Goal: Task Accomplishment & Management: Complete application form

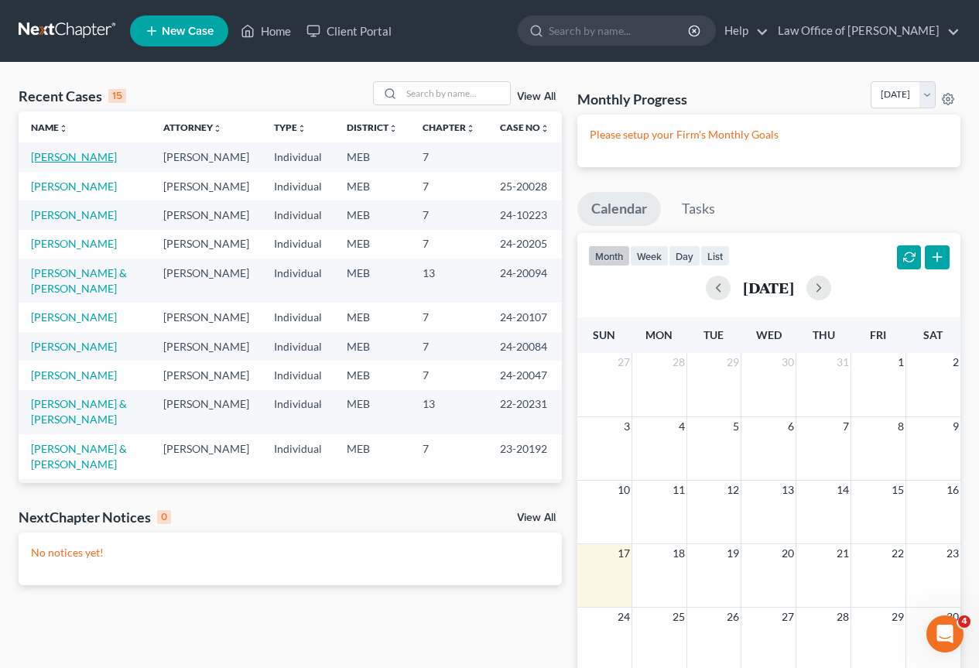
click at [67, 157] on link "[PERSON_NAME]" at bounding box center [74, 156] width 86 height 13
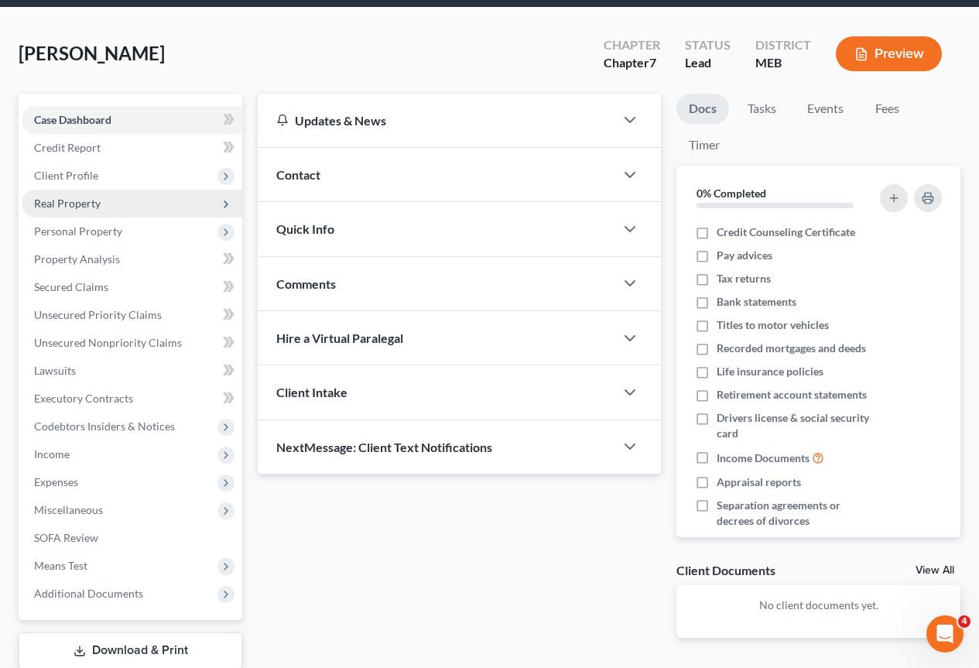
scroll to position [155, 0]
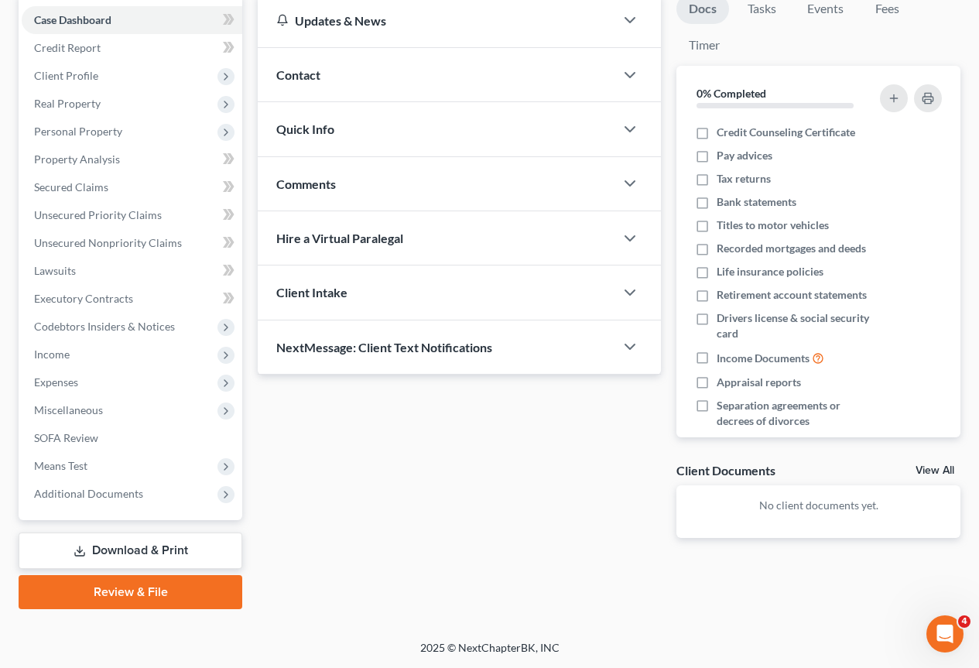
click at [117, 544] on link "Download & Print" at bounding box center [131, 550] width 224 height 36
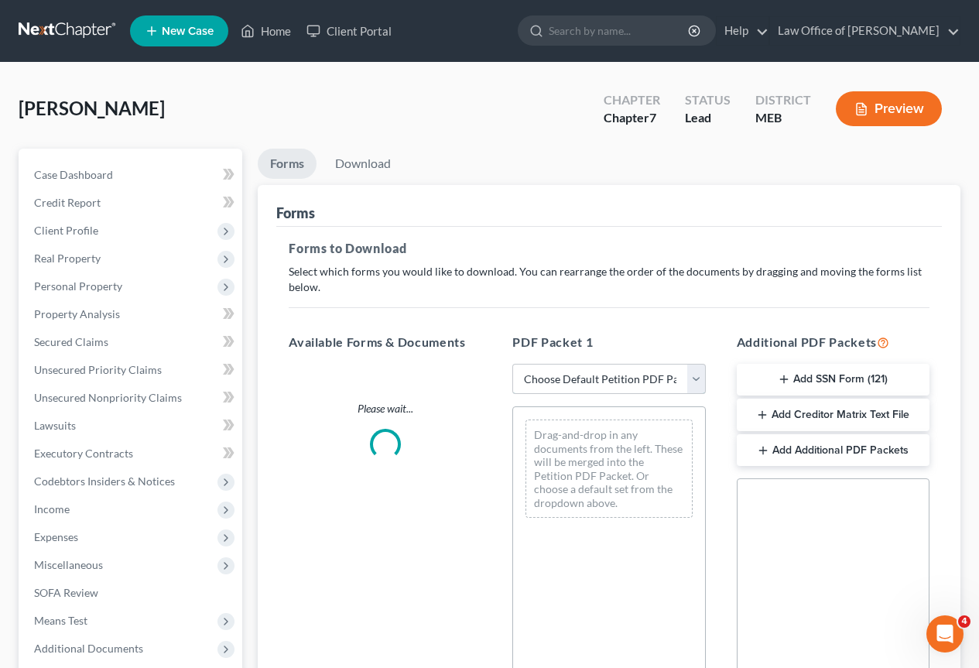
click at [690, 379] on select "Choose Default Petition PDF Packet Complete Bankruptcy Petition (all forms and …" at bounding box center [608, 379] width 193 height 31
click at [653, 637] on div "Drag-and-drop in any documents from the left. These will be merged into the Pet…" at bounding box center [608, 619] width 193 height 426
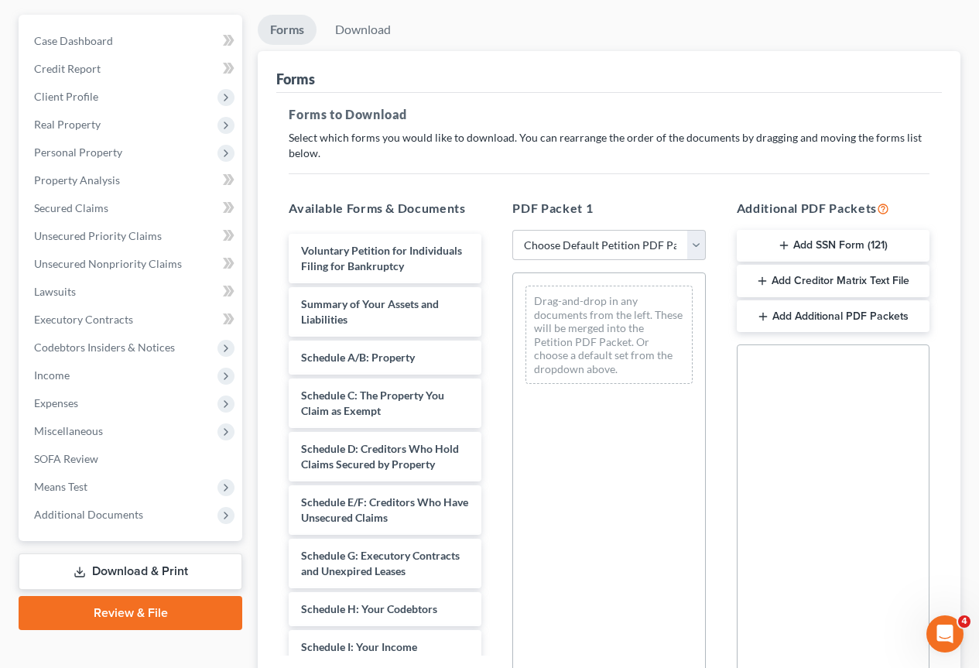
scroll to position [155, 0]
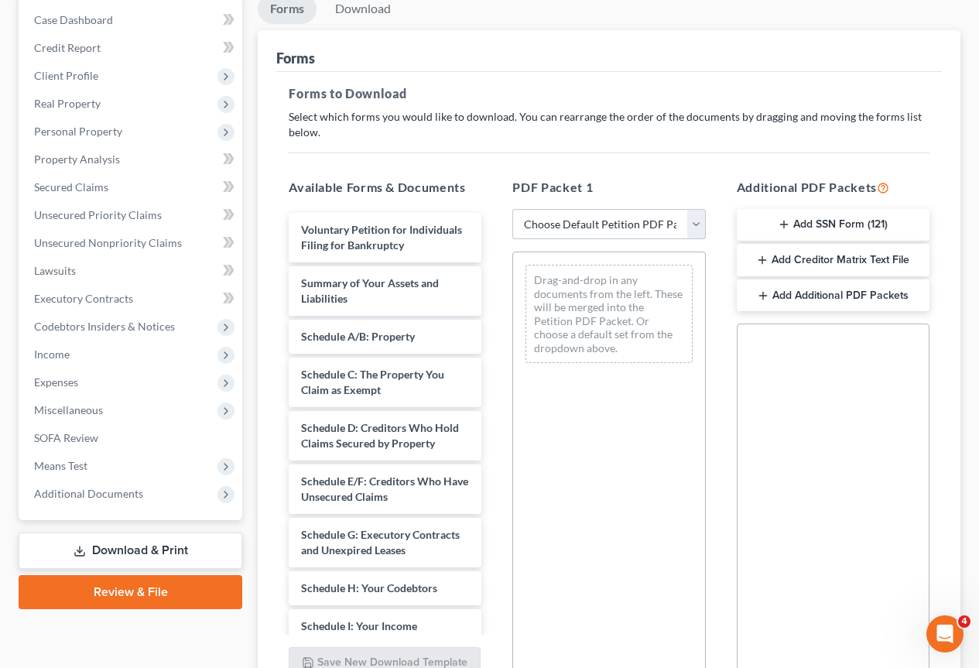
click at [699, 221] on select "Choose Default Petition PDF Packet Complete Bankruptcy Petition (all forms and …" at bounding box center [608, 224] width 193 height 31
select select "0"
click at [512, 209] on select "Choose Default Petition PDF Packet Complete Bankruptcy Petition (all forms and …" at bounding box center [608, 224] width 193 height 31
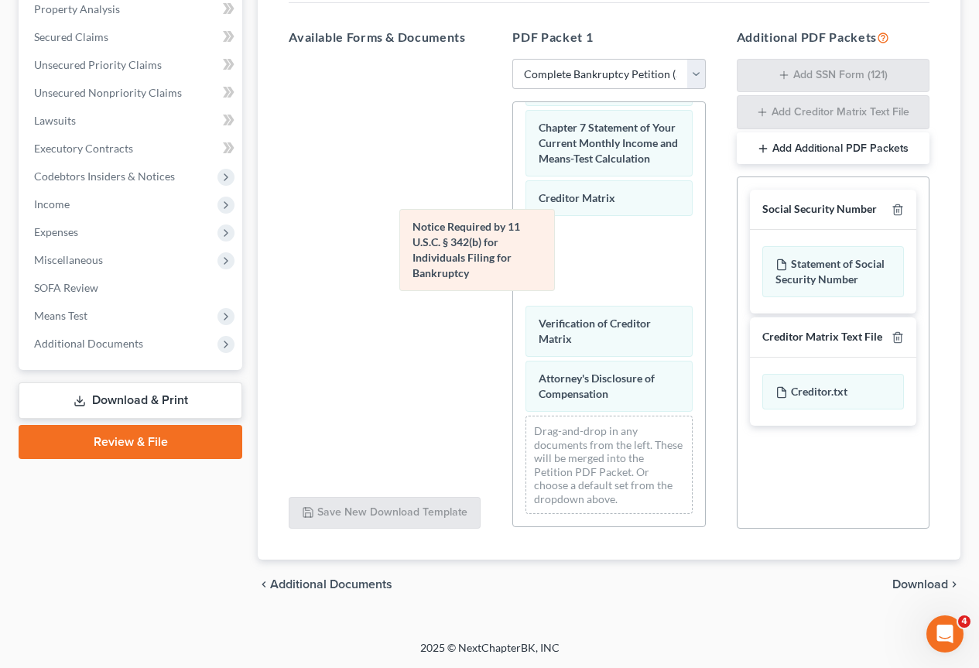
scroll to position [726, 0]
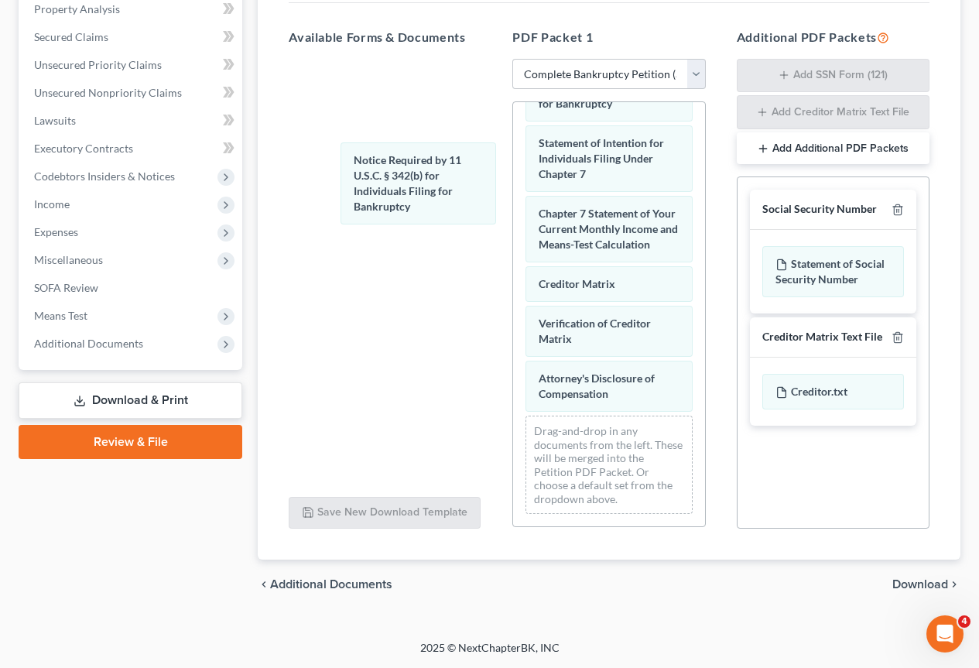
drag, startPoint x: 585, startPoint y: 300, endPoint x: 410, endPoint y: 171, distance: 217.0
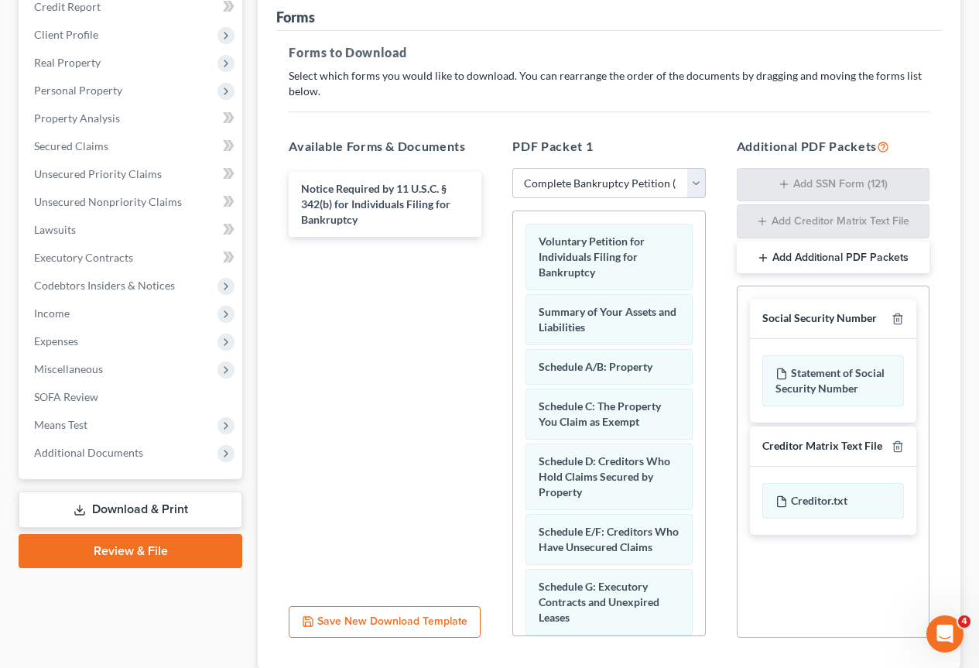
scroll to position [150, 0]
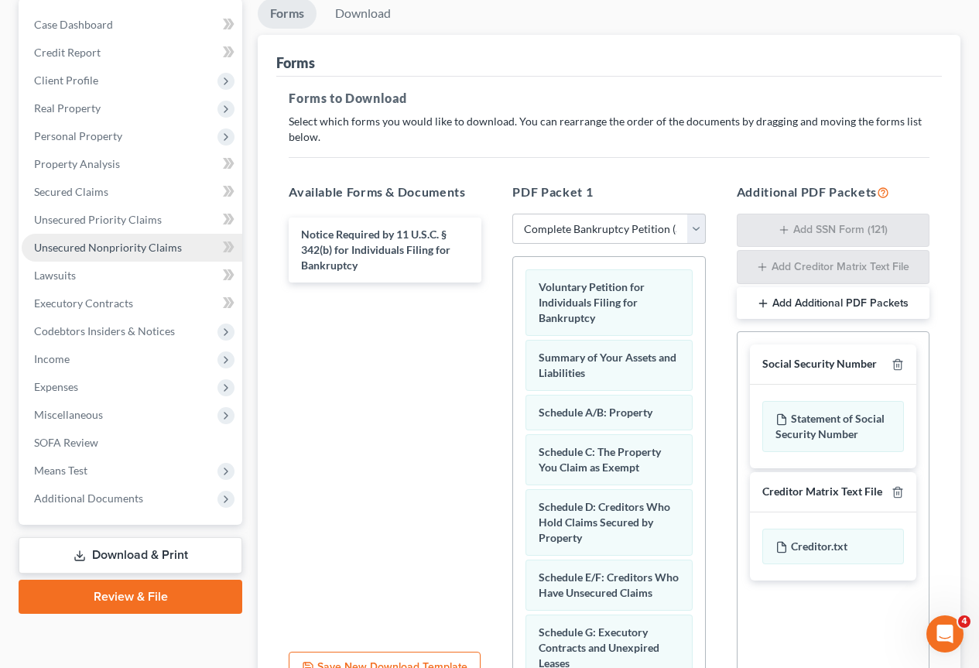
click at [110, 248] on span "Unsecured Nonpriority Claims" at bounding box center [108, 247] width 148 height 13
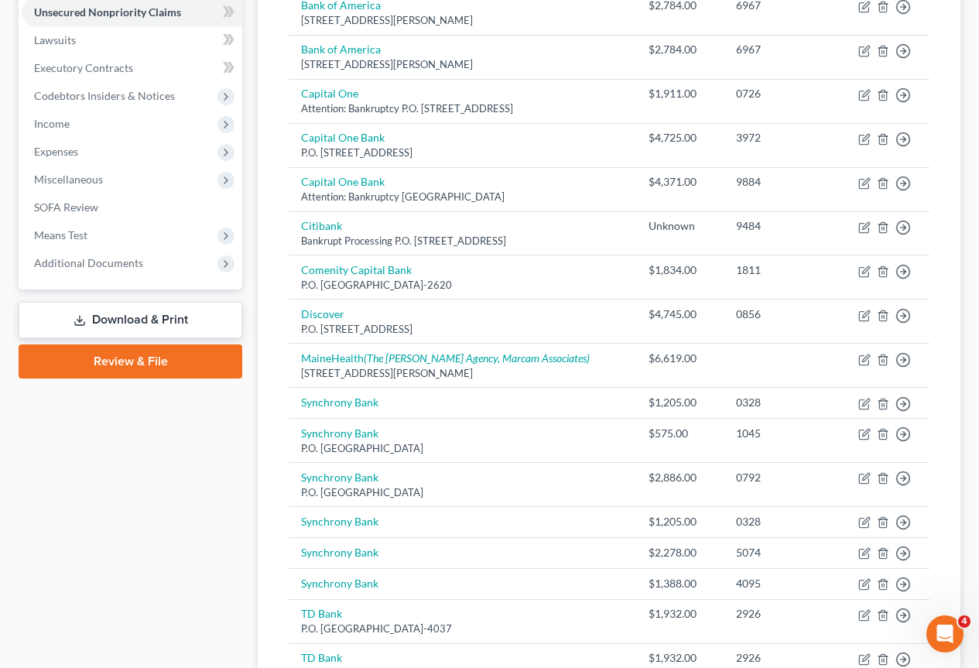
scroll to position [387, 0]
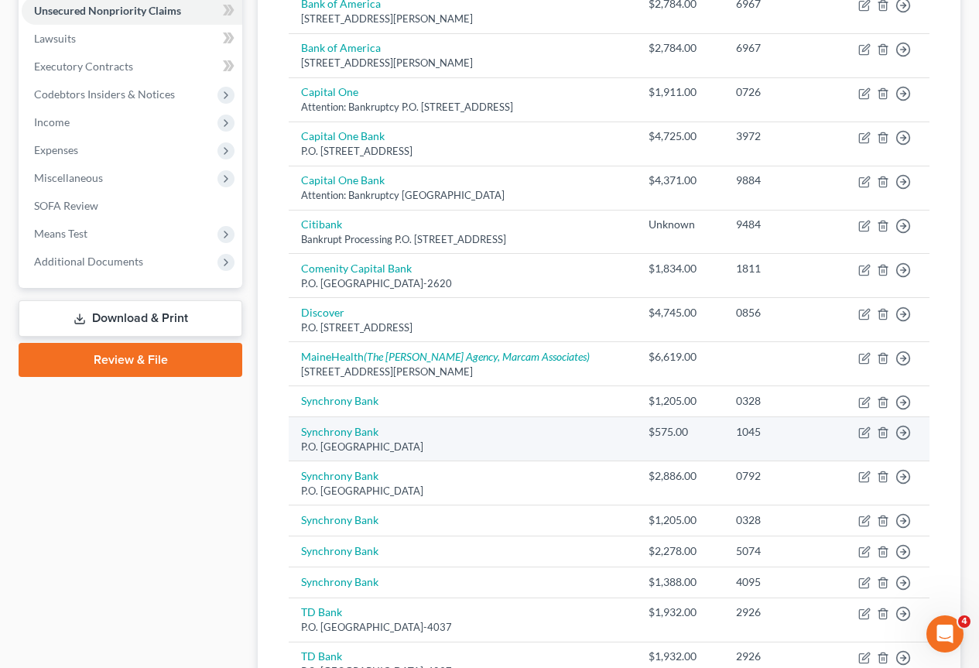
drag, startPoint x: 463, startPoint y: 446, endPoint x: 298, endPoint y: 442, distance: 164.9
click at [298, 442] on td "Synchrony Bank P.O. Box 965035, Orlando, FL 32896" at bounding box center [462, 439] width 347 height 44
copy div "P.O. Box 965035, Orlando, FL 32896"
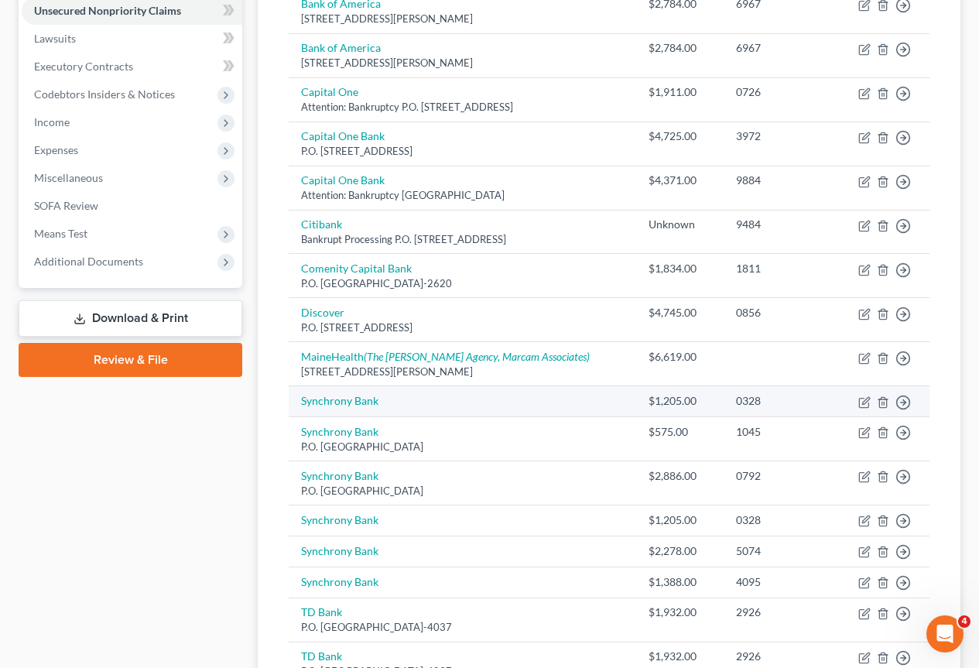
click at [515, 400] on td "Synchrony Bank" at bounding box center [462, 401] width 347 height 31
click at [869, 402] on icon "button" at bounding box center [864, 402] width 12 height 12
select select "2"
select select "0"
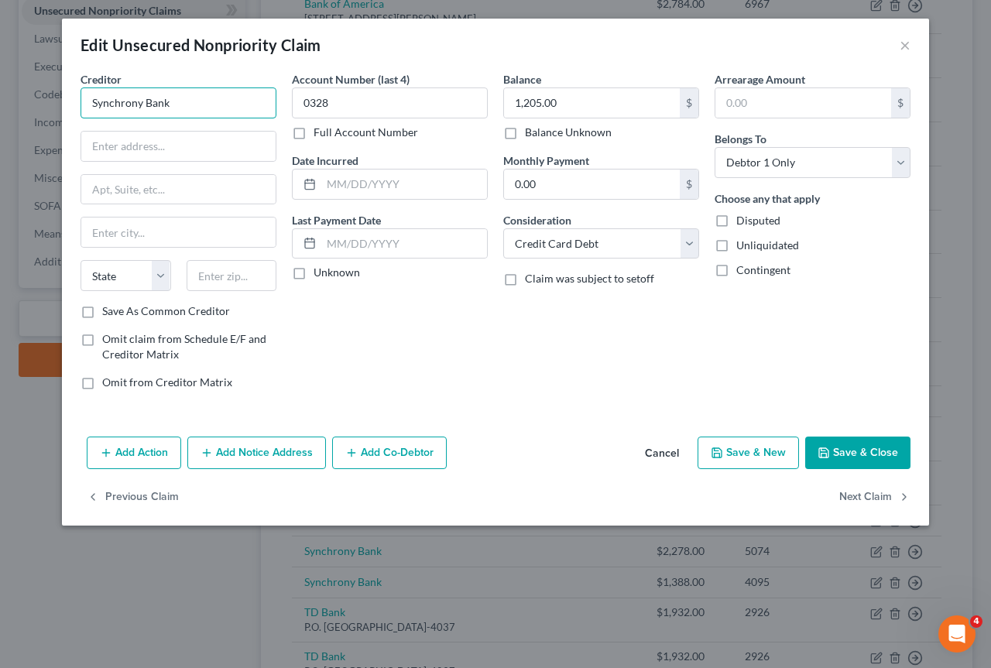
click at [195, 106] on input "Synchrony Bank" at bounding box center [178, 102] width 196 height 31
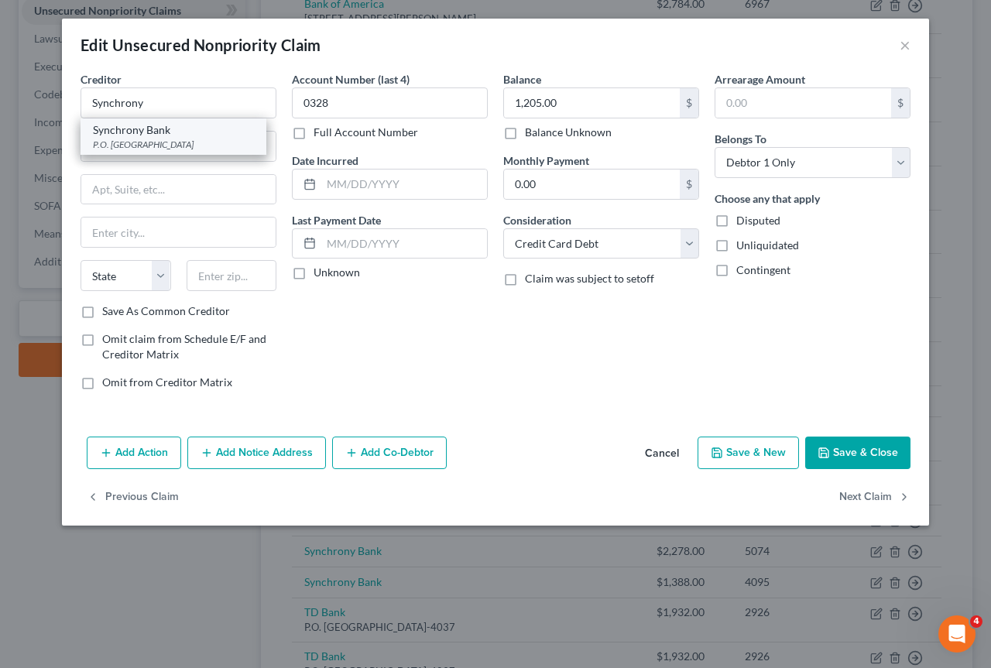
click at [131, 128] on div "Synchrony Bank" at bounding box center [173, 129] width 161 height 15
type input "Synchrony Bank"
type input "P.O. Box 965035"
type input "Orlando"
select select "9"
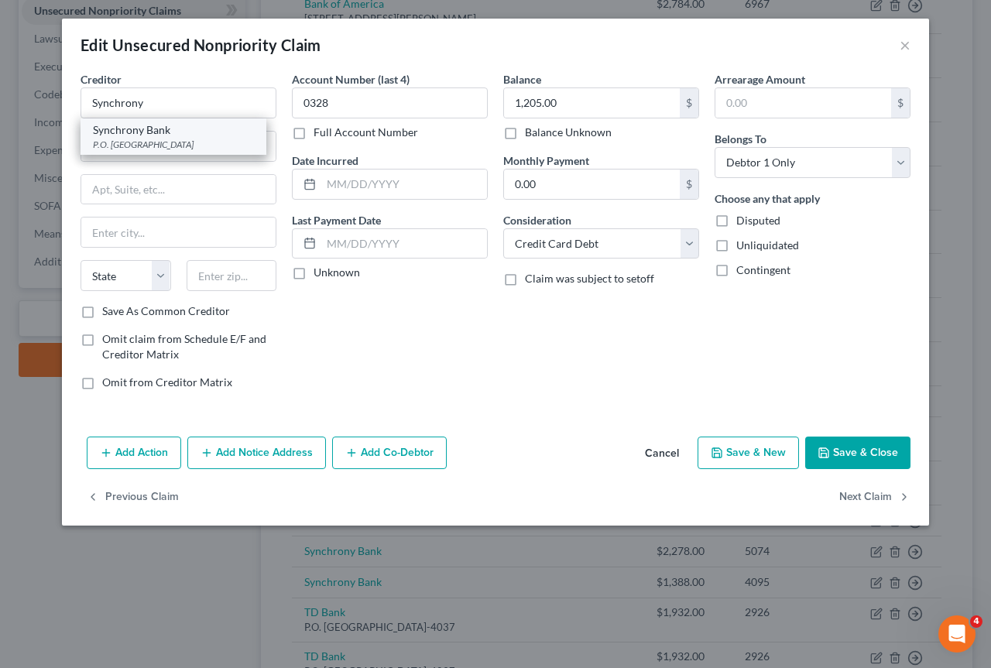
type input "32896"
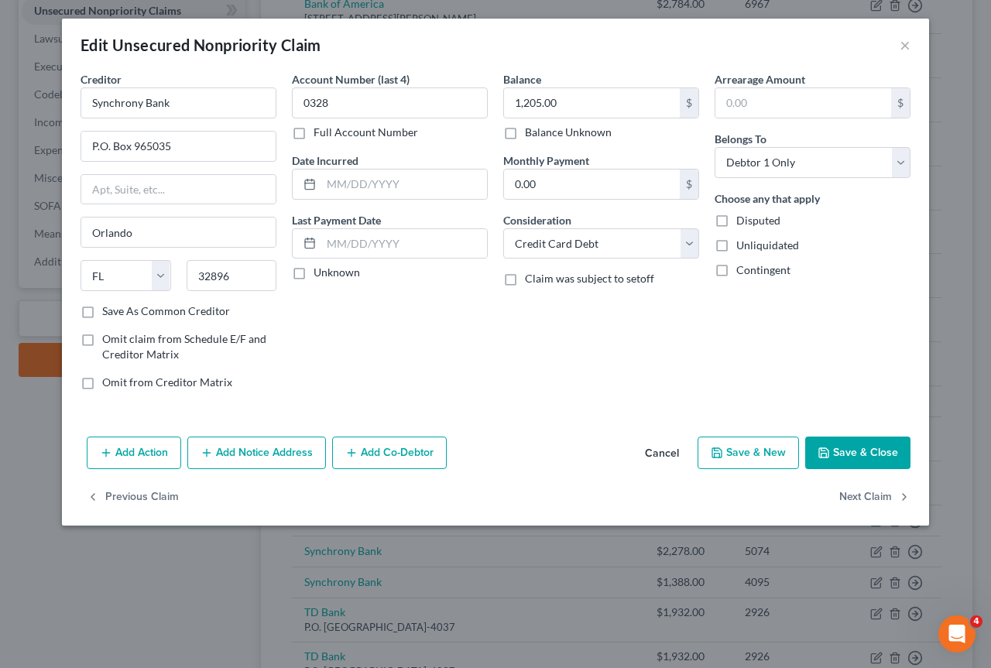
click at [856, 446] on button "Save & Close" at bounding box center [857, 452] width 105 height 33
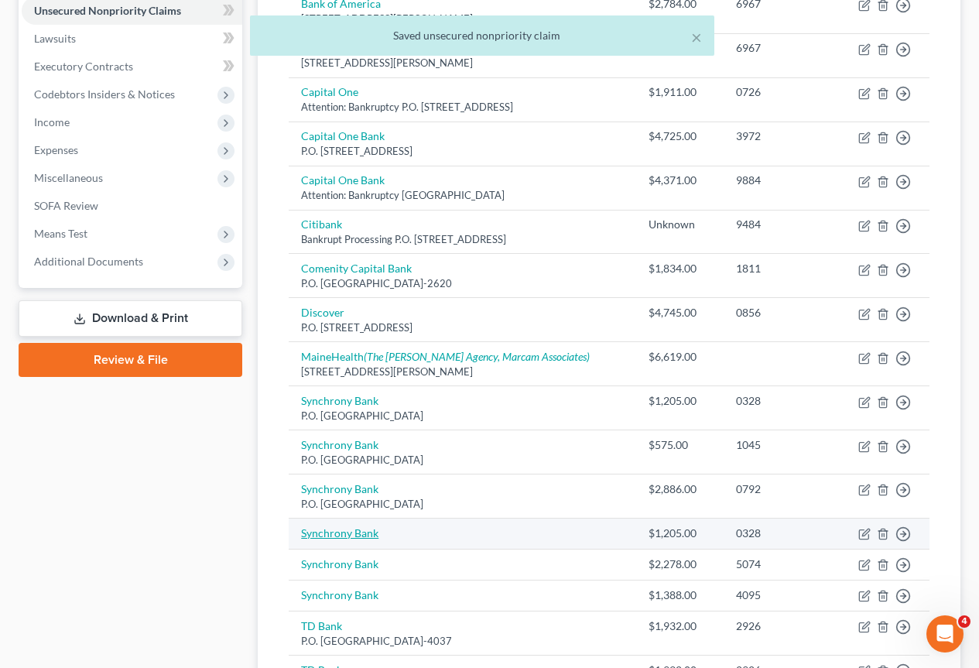
click at [323, 533] on link "Synchrony Bank" at bounding box center [339, 532] width 77 height 13
select select "2"
select select "0"
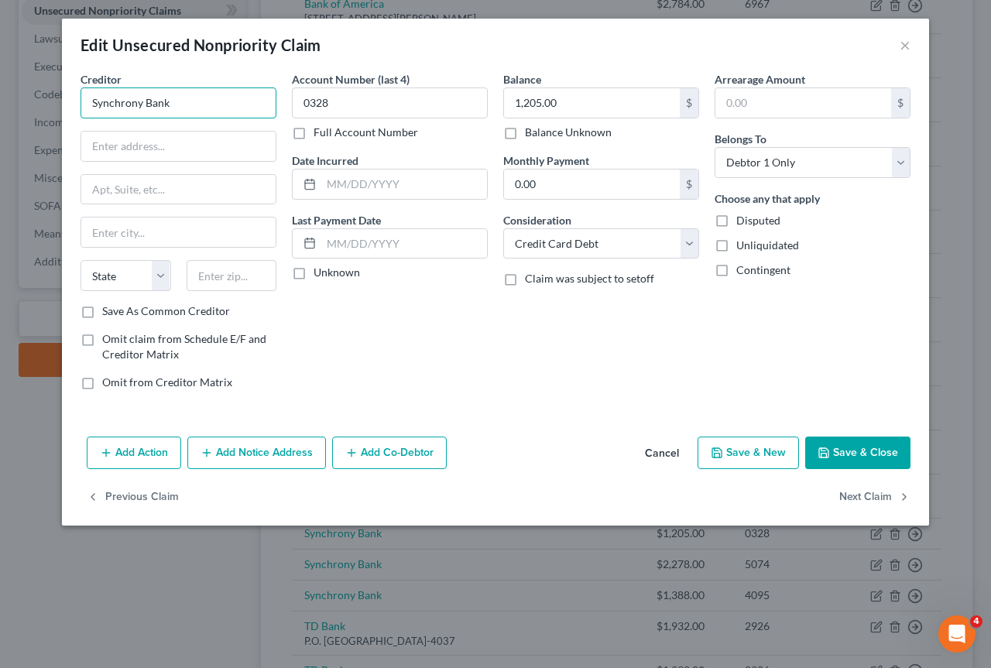
click at [189, 101] on input "Synchrony Bank" at bounding box center [178, 102] width 196 height 31
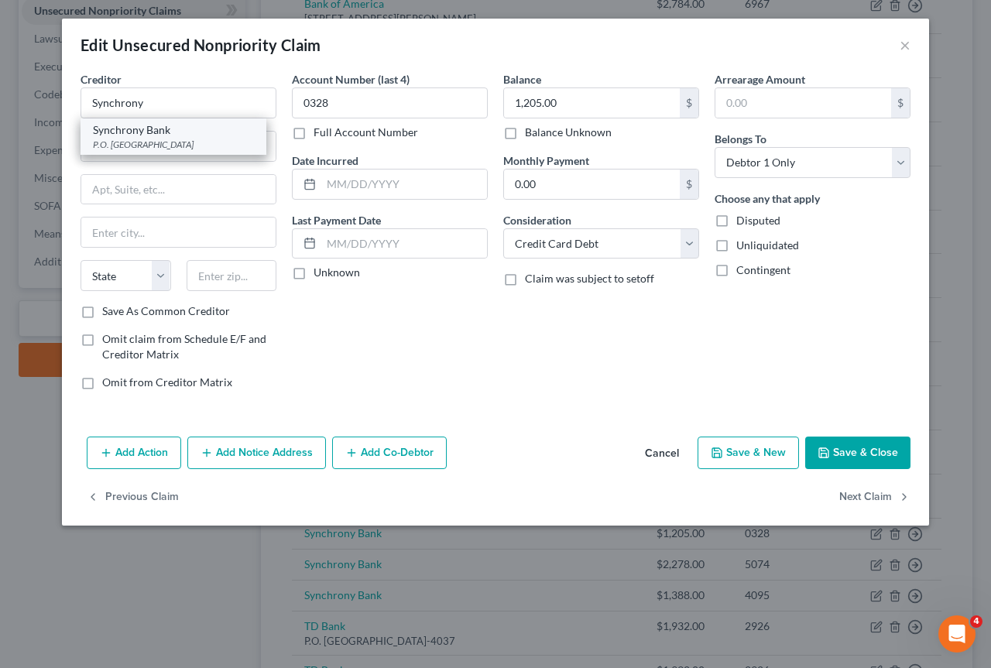
click at [131, 135] on div "Synchrony Bank" at bounding box center [173, 129] width 161 height 15
type input "Synchrony Bank"
type input "P.O. Box 965035"
type input "Orlando"
select select "9"
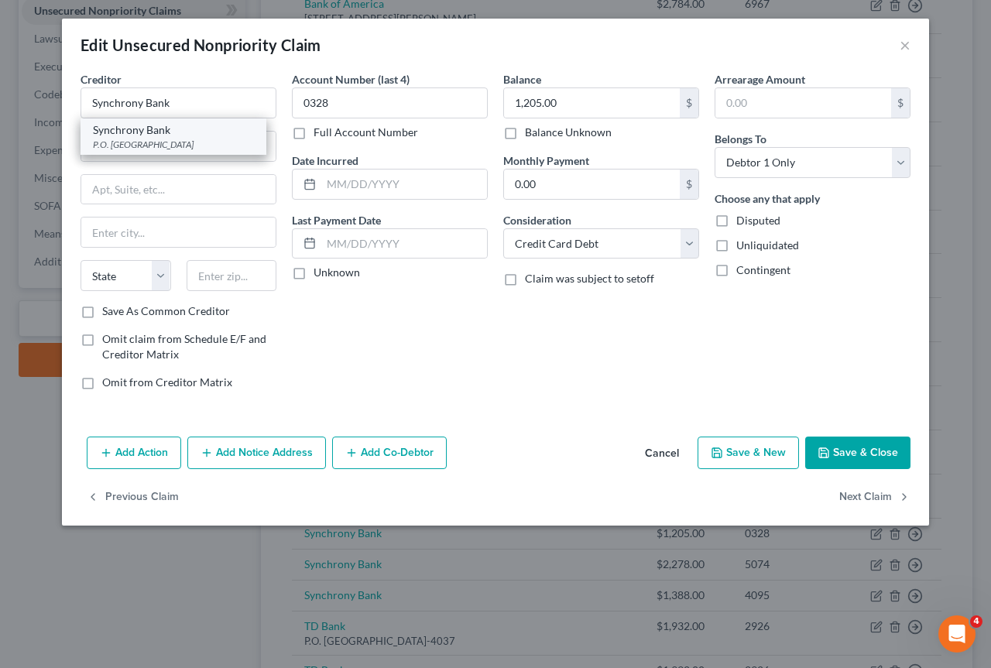
type input "32896"
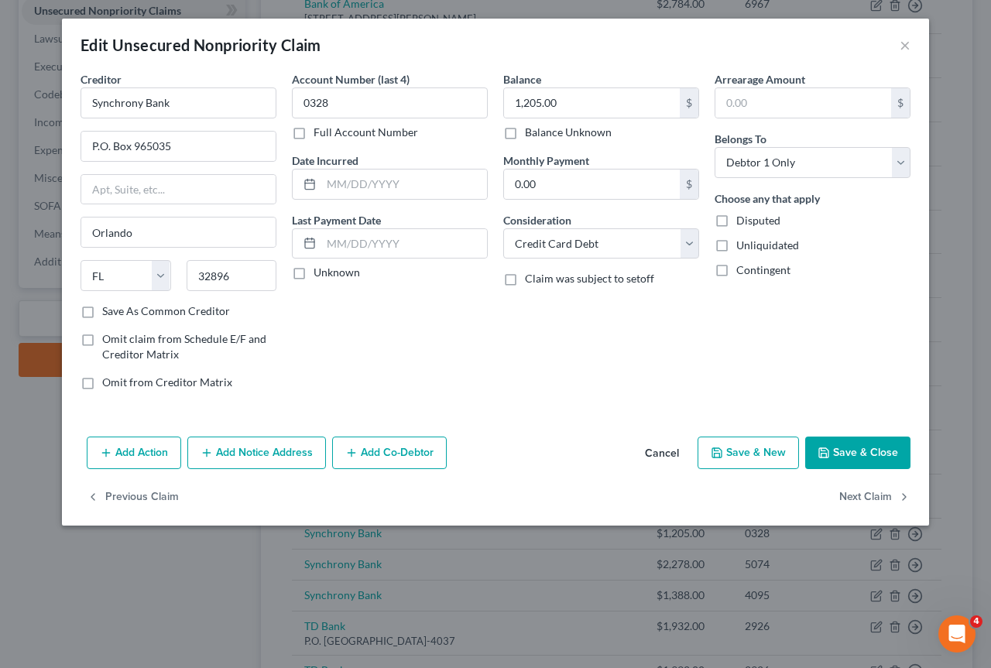
click at [857, 442] on button "Save & Close" at bounding box center [857, 452] width 105 height 33
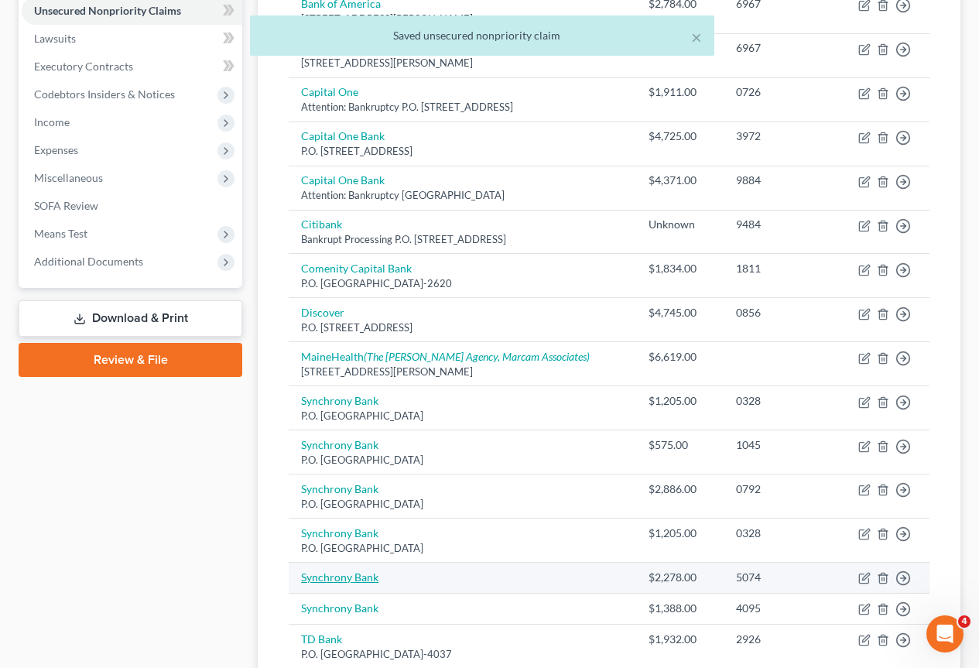
click at [339, 578] on link "Synchrony Bank" at bounding box center [339, 576] width 77 height 13
select select "0"
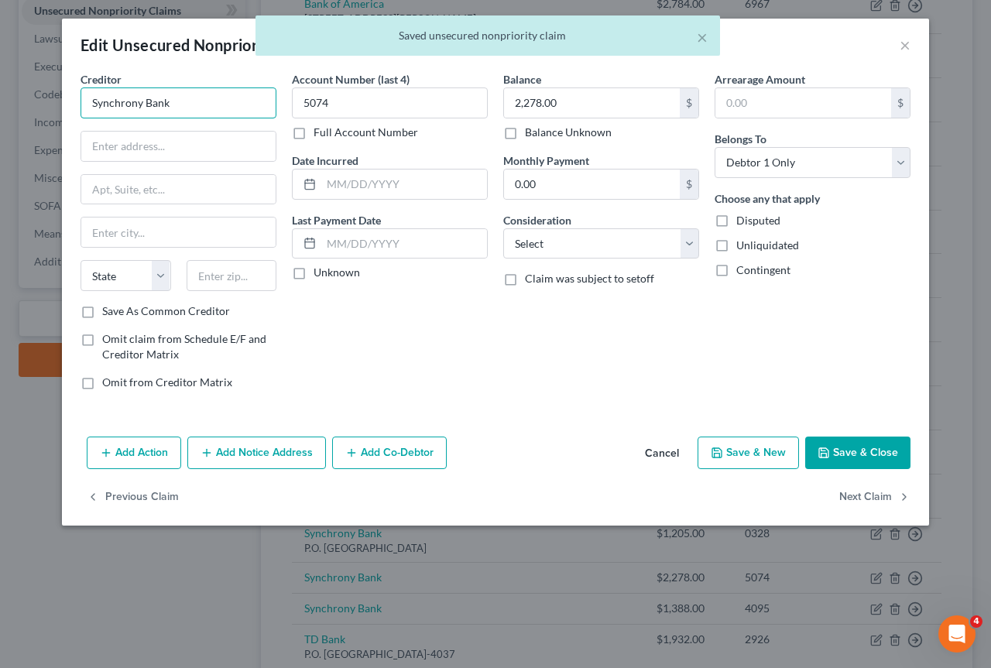
click at [211, 100] on input "Synchrony Bank" at bounding box center [178, 102] width 196 height 31
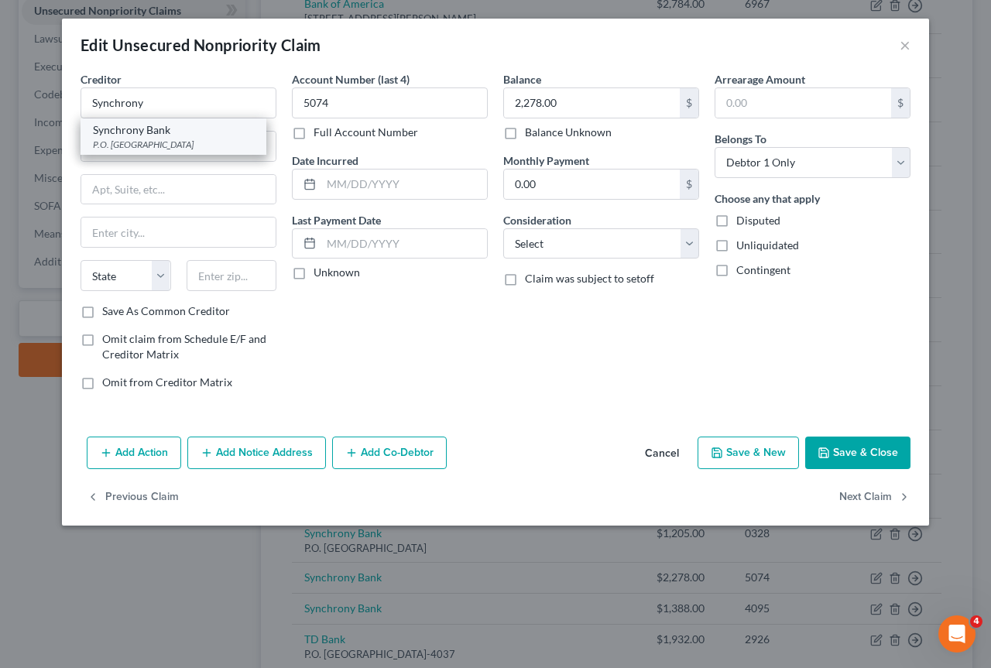
click at [158, 131] on div "Synchrony Bank" at bounding box center [173, 129] width 161 height 15
type input "Synchrony Bank"
type input "P.O. Box 965035"
type input "Orlando"
select select "9"
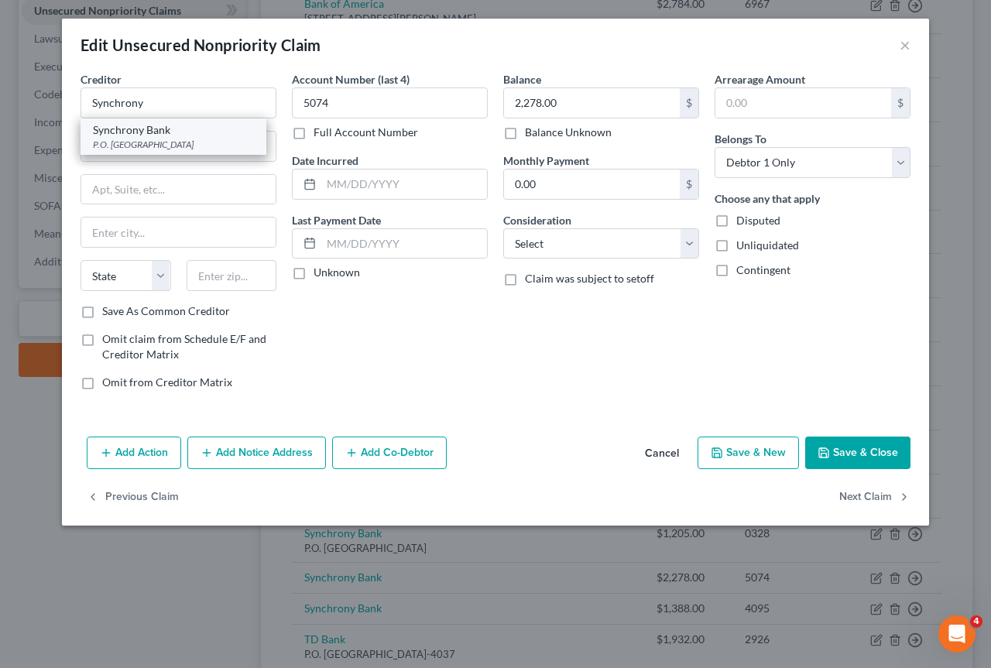
type input "32896"
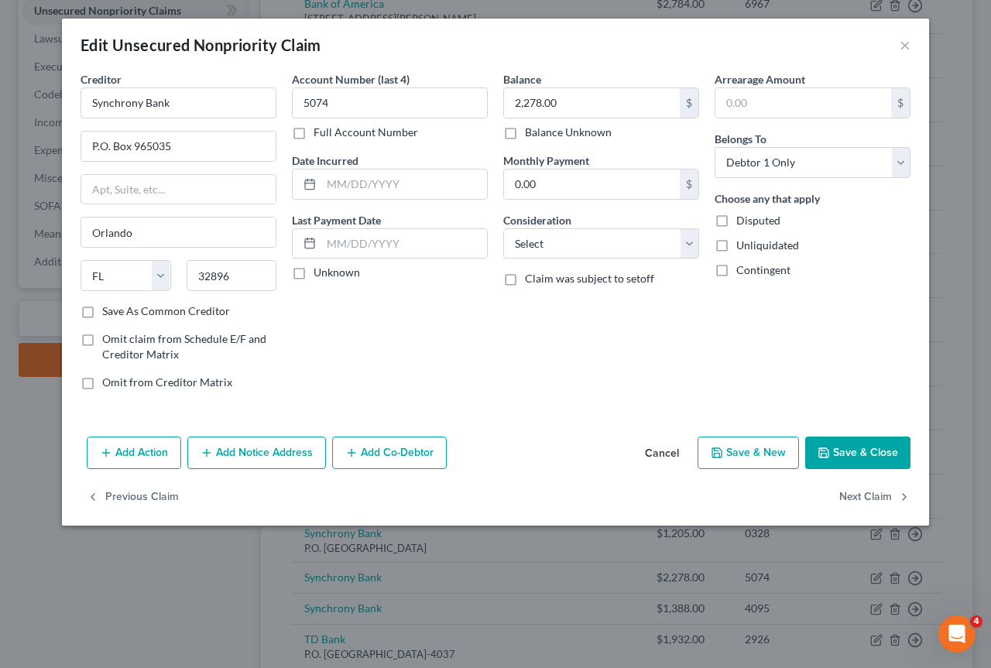
click at [878, 454] on button "Save & Close" at bounding box center [857, 452] width 105 height 33
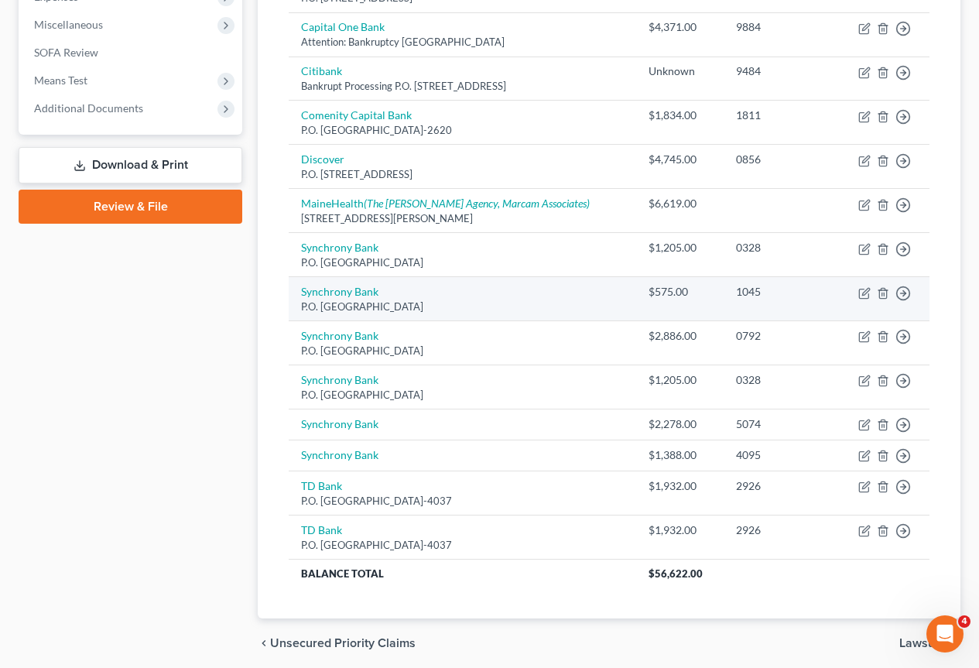
scroll to position [599, 0]
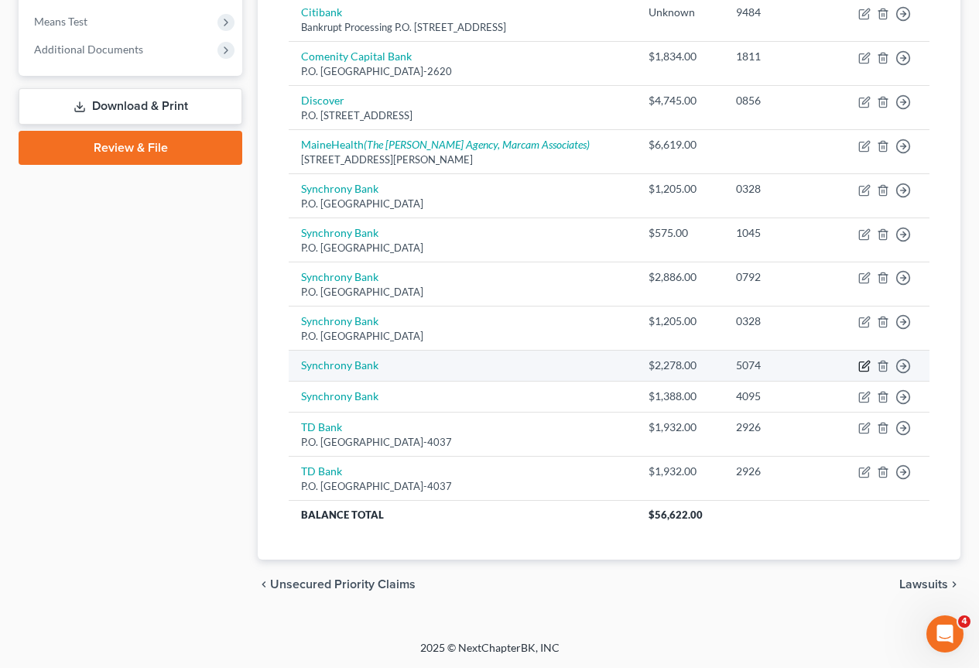
click at [860, 363] on icon "button" at bounding box center [863, 366] width 9 height 9
select select "0"
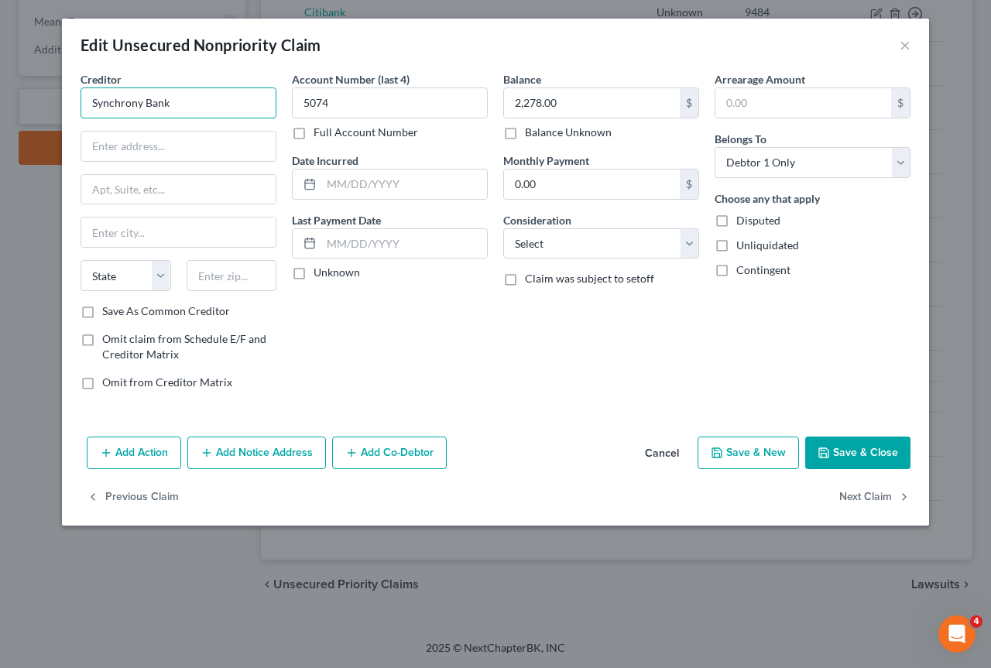
click at [175, 106] on input "Synchrony Bank" at bounding box center [178, 102] width 196 height 31
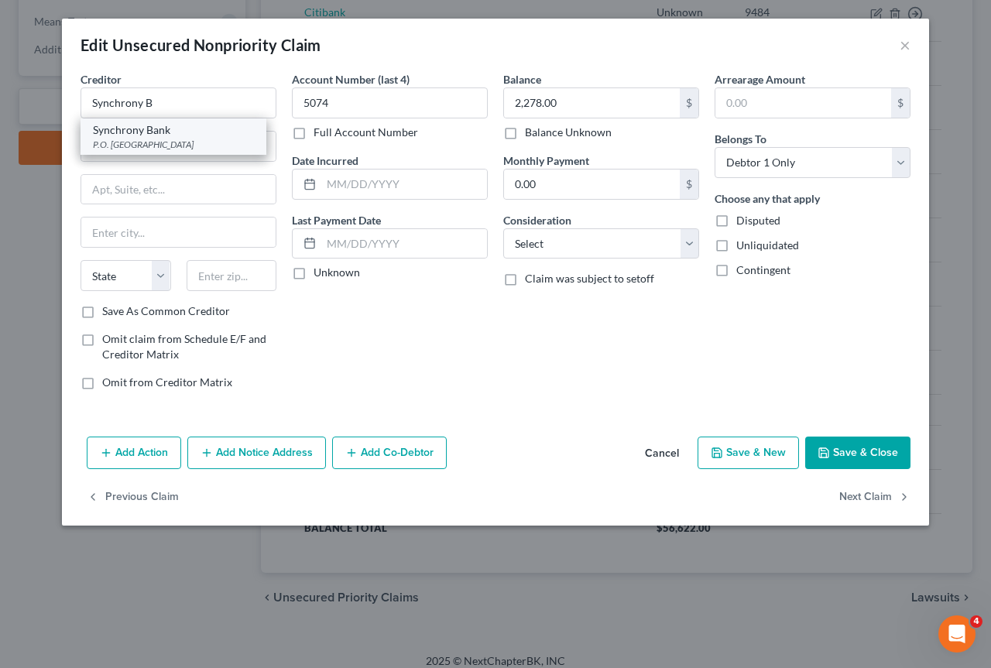
click at [120, 125] on div "Synchrony Bank" at bounding box center [173, 129] width 161 height 15
type input "Synchrony Bank"
type input "P.O. Box 965035"
type input "Orlando"
select select "9"
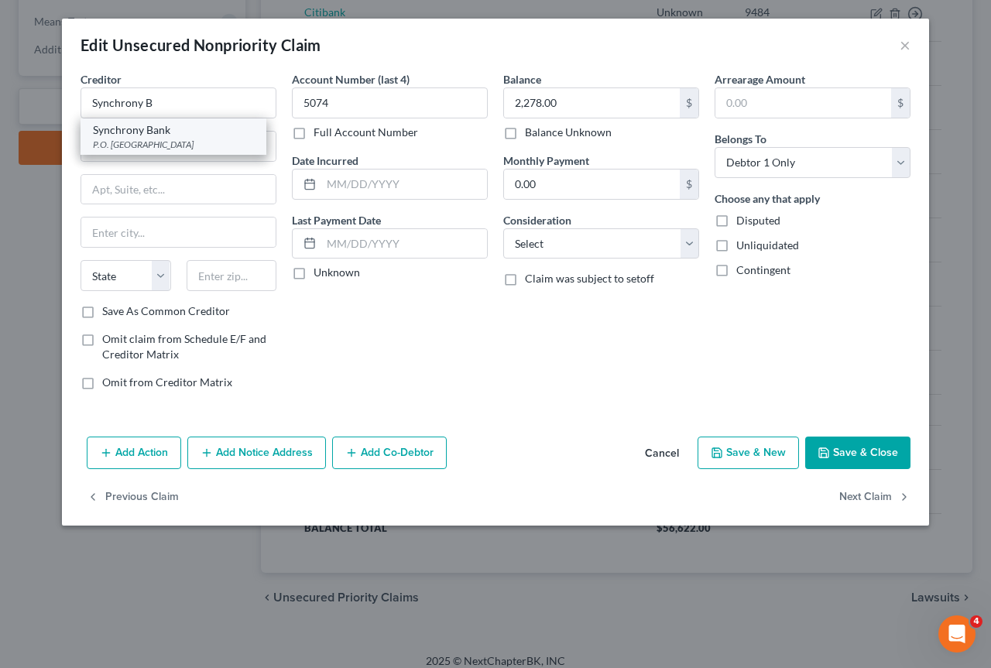
type input "32896"
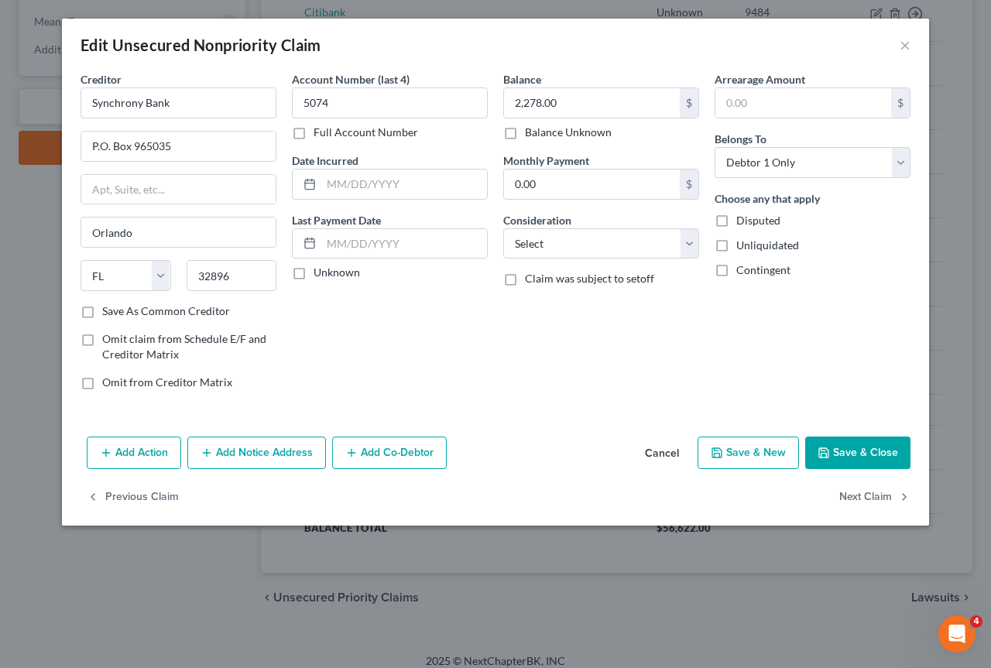
click at [861, 448] on button "Save & Close" at bounding box center [857, 452] width 105 height 33
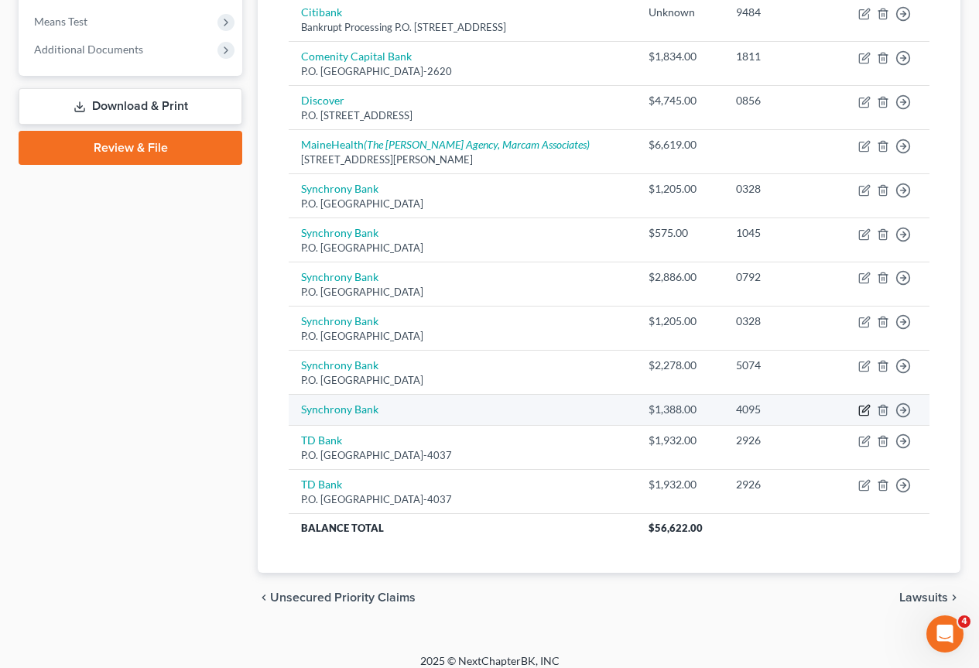
click at [866, 413] on icon "button" at bounding box center [864, 410] width 12 height 12
select select "2"
select select "0"
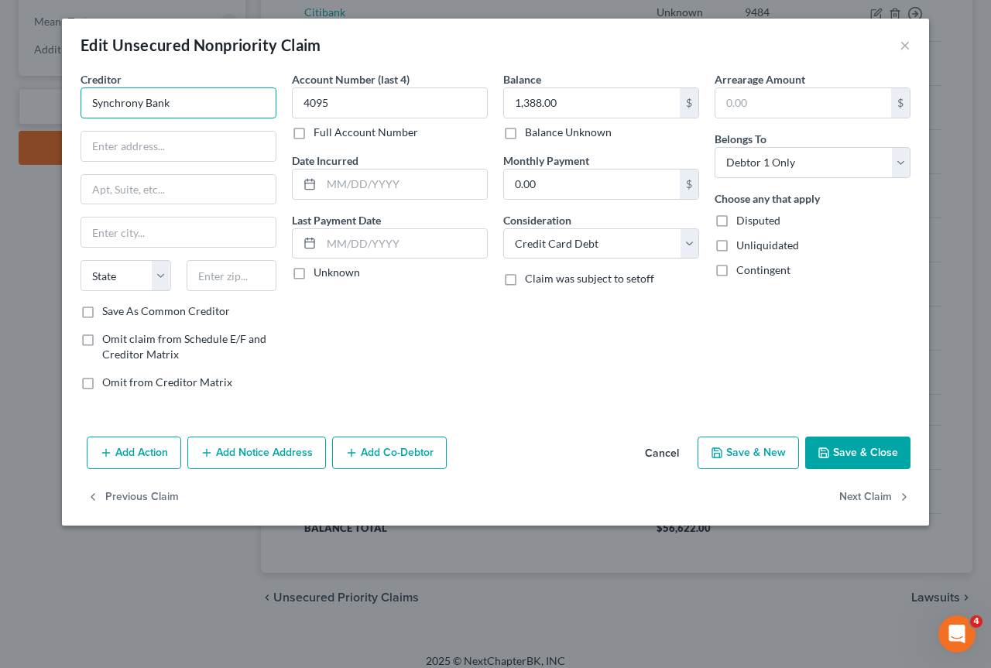
click at [190, 94] on input "Synchrony Bank" at bounding box center [178, 102] width 196 height 31
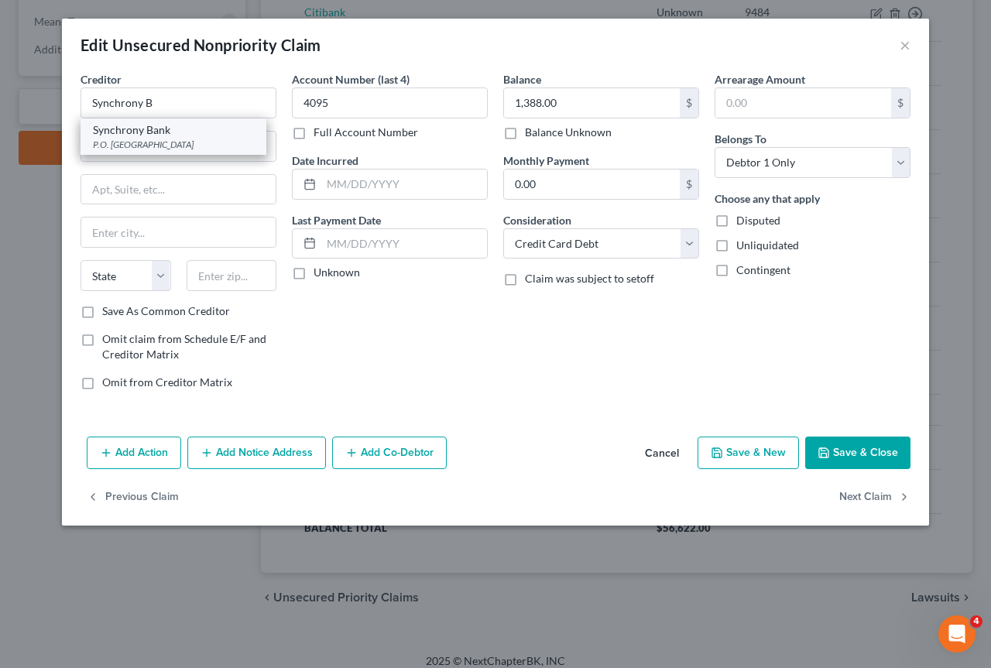
click at [142, 130] on div "Synchrony Bank" at bounding box center [173, 129] width 161 height 15
type input "Synchrony Bank"
type input "P.O. Box 965035"
type input "Orlando"
select select "9"
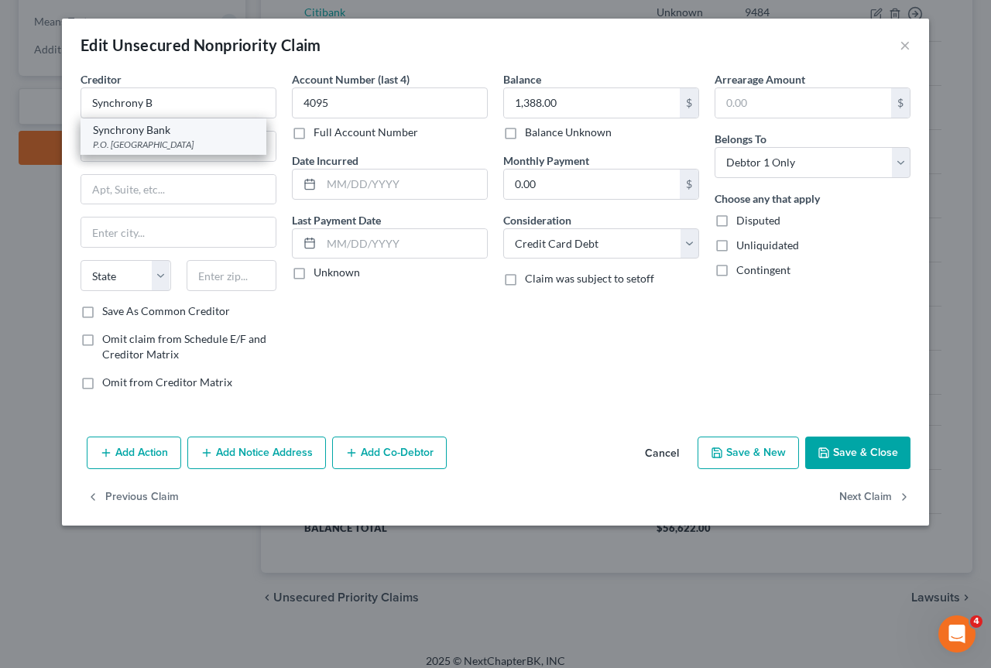
type input "32896"
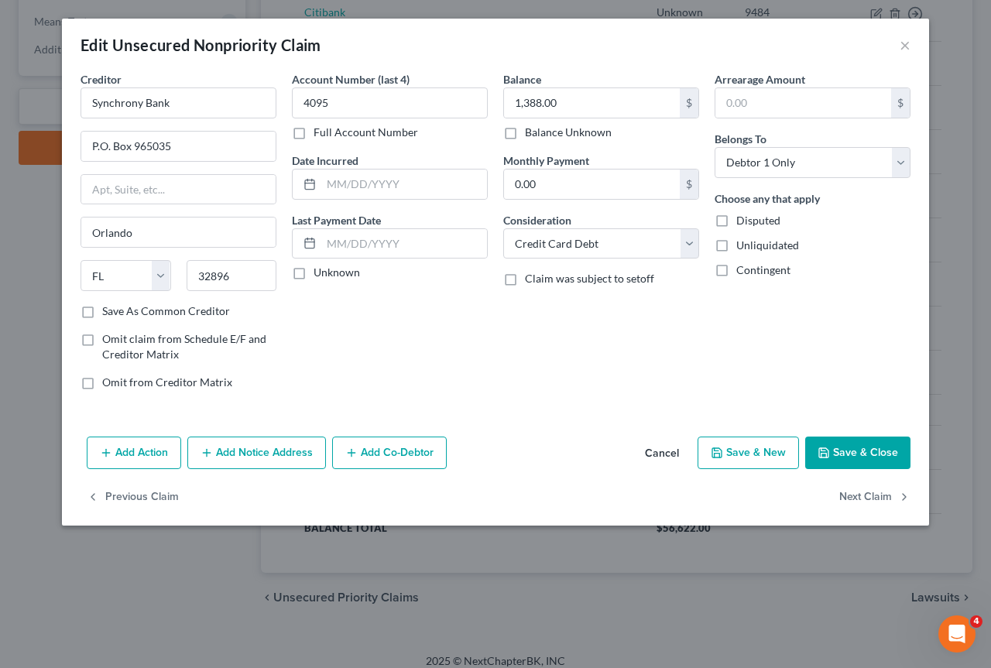
click at [856, 454] on button "Save & Close" at bounding box center [857, 452] width 105 height 33
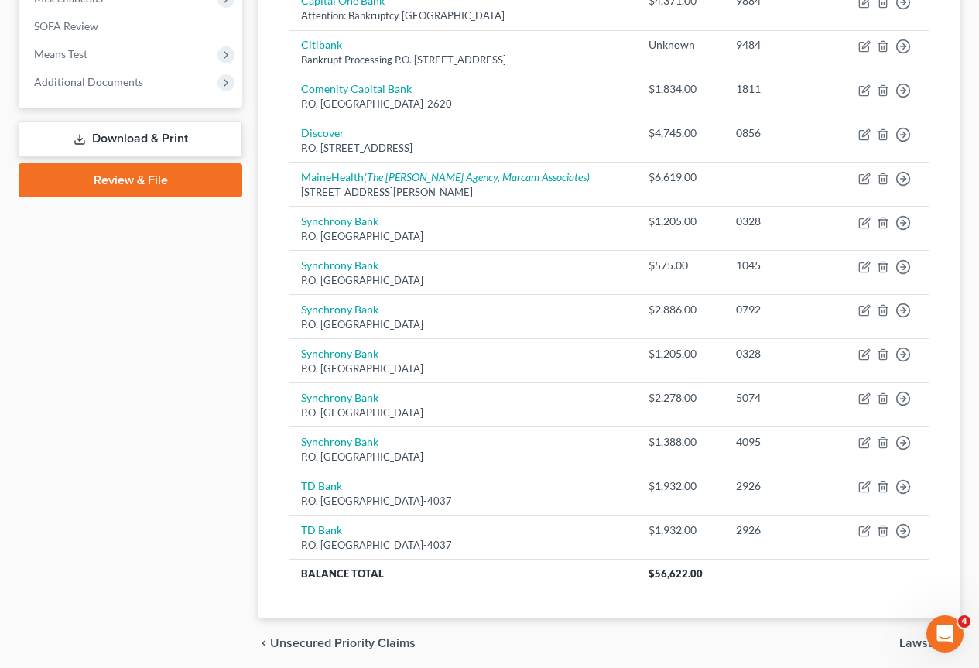
scroll to position [471, 0]
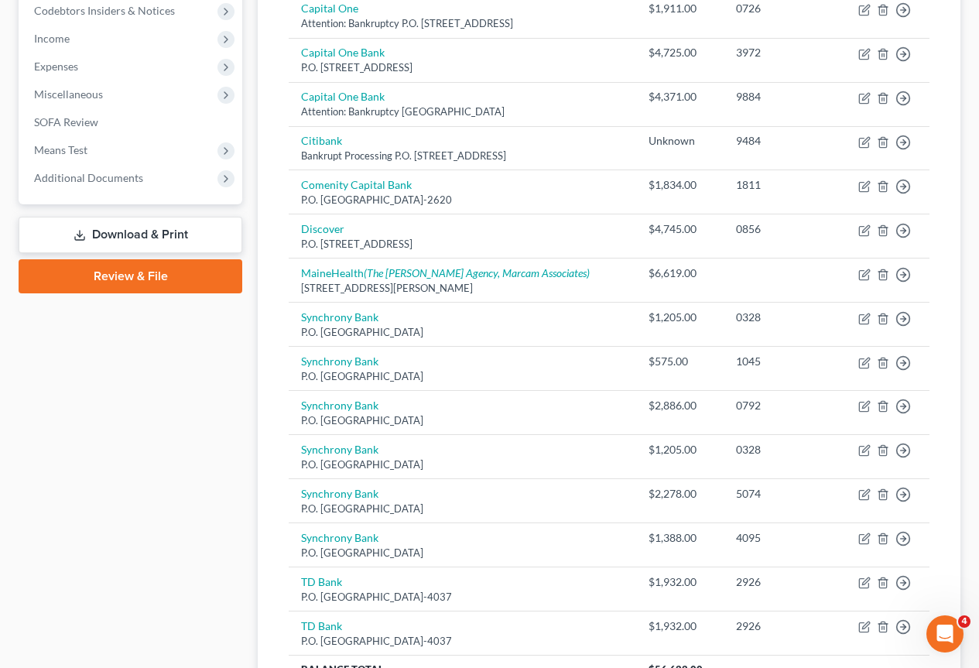
click at [145, 233] on link "Download & Print" at bounding box center [131, 235] width 224 height 36
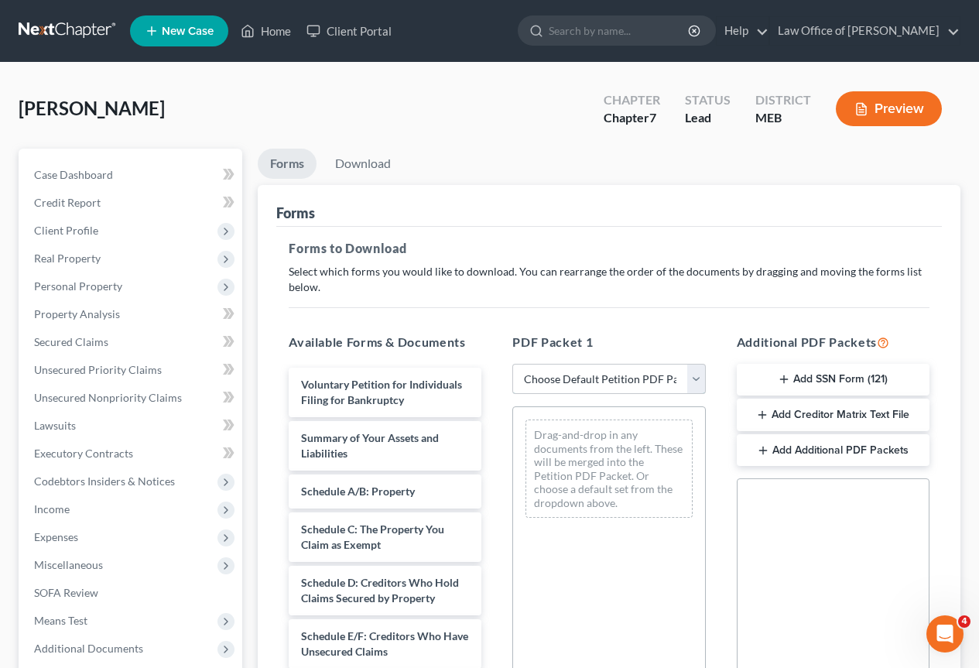
click at [692, 377] on select "Choose Default Petition PDF Packet Complete Bankruptcy Petition (all forms and …" at bounding box center [608, 379] width 193 height 31
select select "0"
click at [512, 364] on select "Choose Default Petition PDF Packet Complete Bankruptcy Petition (all forms and …" at bounding box center [608, 379] width 193 height 31
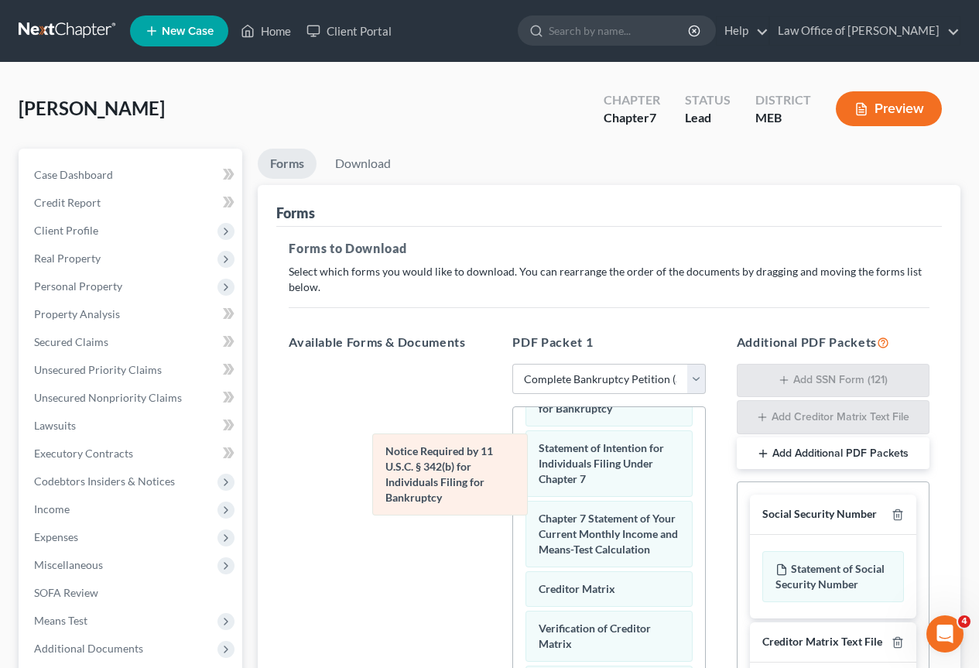
scroll to position [726, 0]
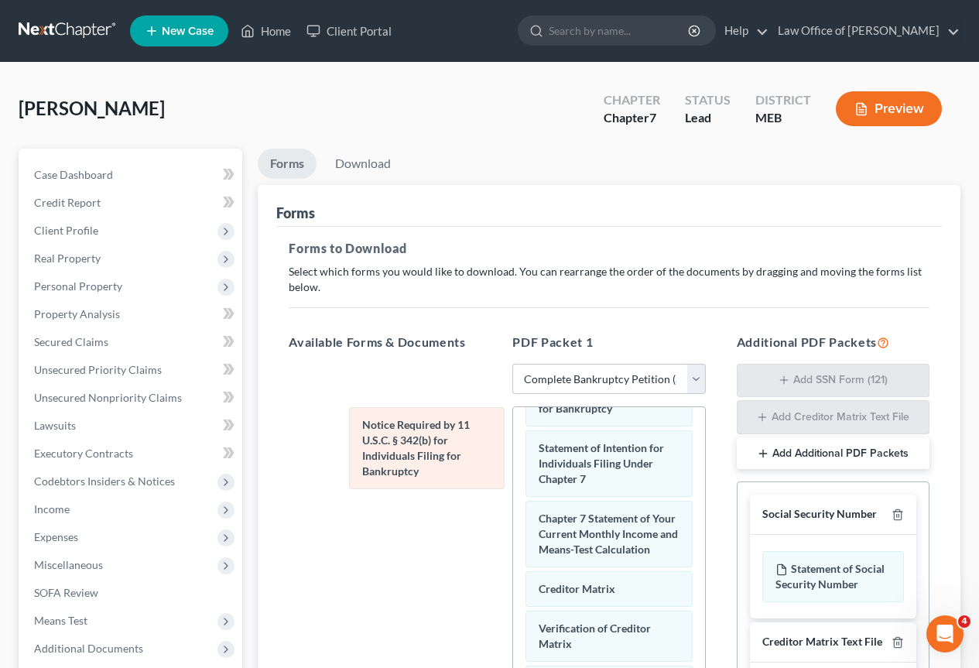
drag, startPoint x: 598, startPoint y: 618, endPoint x: 421, endPoint y: 446, distance: 246.8
click at [513, 446] on div "Notice Required by 11 U.S.C. § 342(b) for Individuals Filing for Bankruptcy Vol…" at bounding box center [608, 287] width 191 height 1088
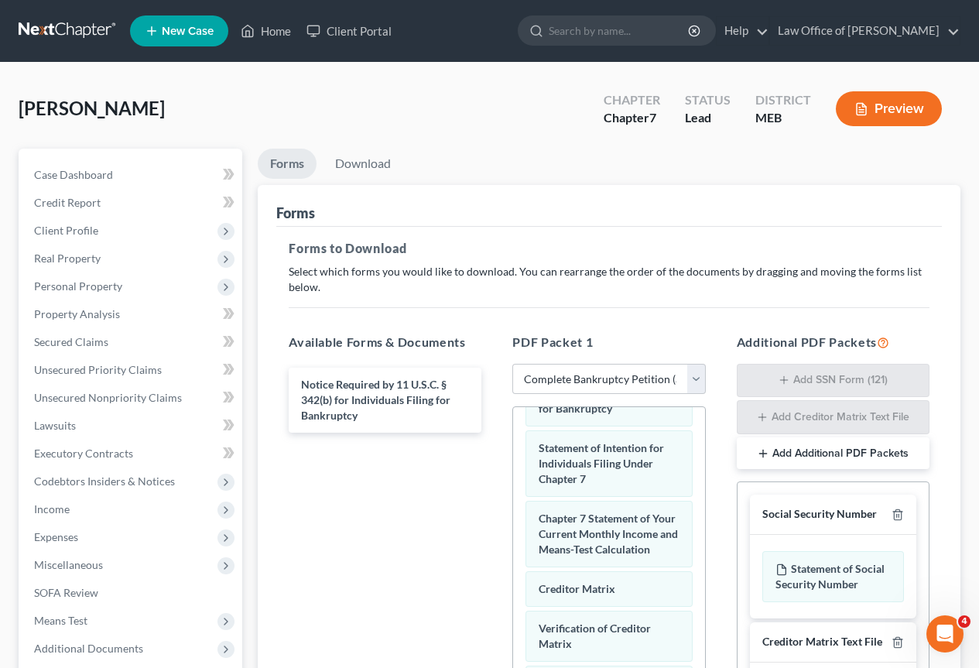
click at [848, 449] on button "Add Additional PDF Packets" at bounding box center [833, 453] width 193 height 33
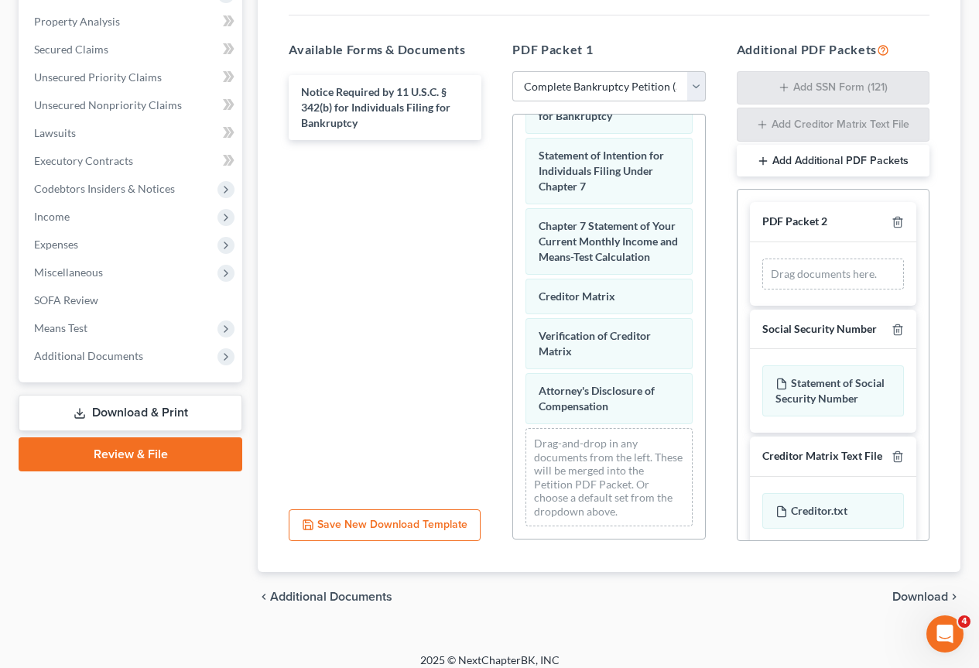
scroll to position [305, 0]
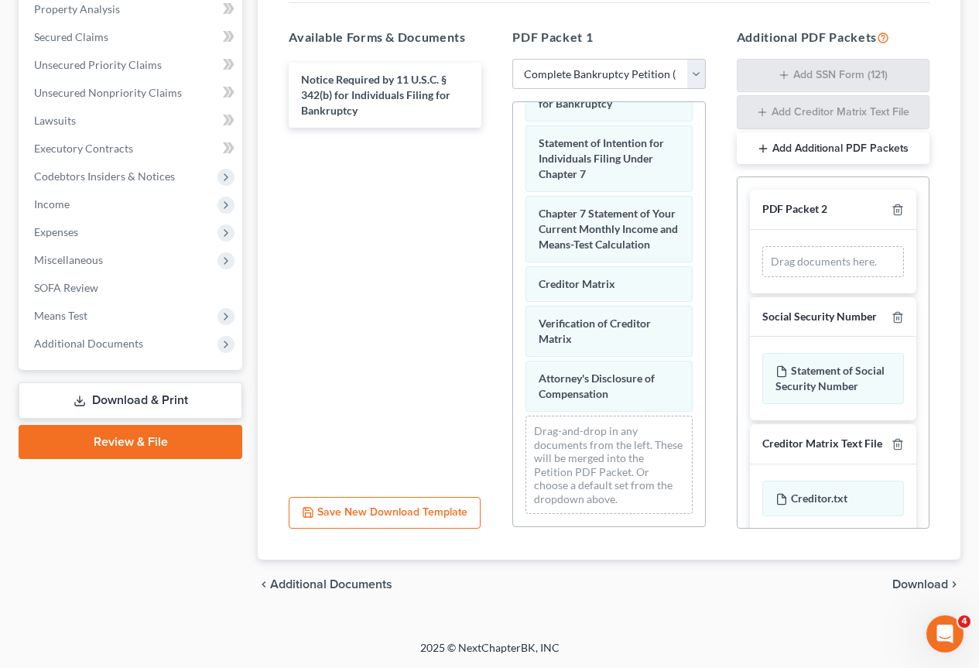
click at [924, 582] on span "Download" at bounding box center [920, 584] width 56 height 12
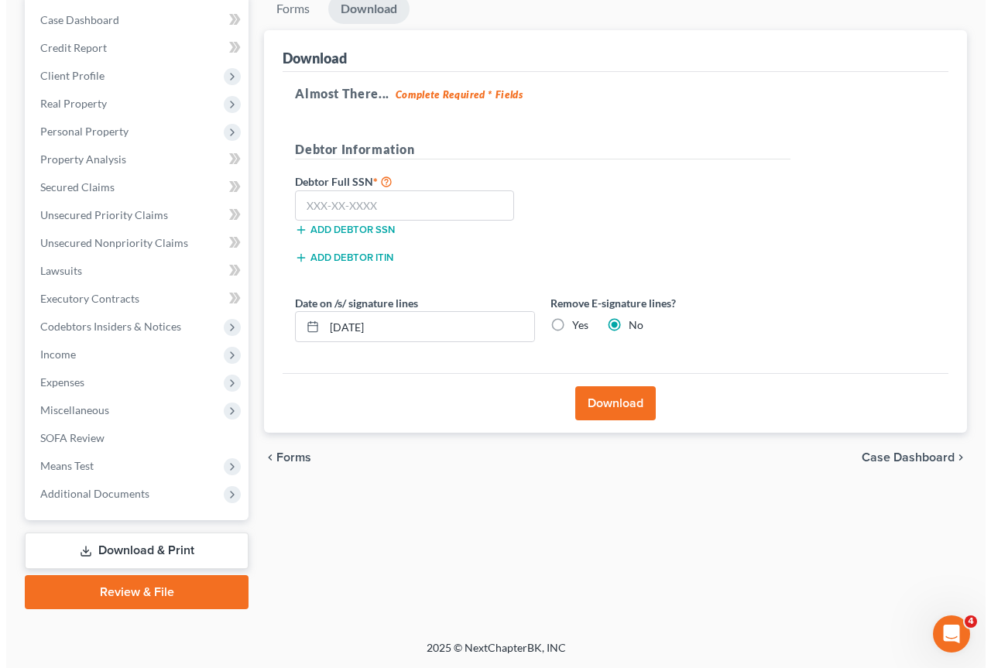
scroll to position [155, 0]
click at [566, 326] on label "Yes" at bounding box center [574, 324] width 16 height 15
click at [572, 326] on input "Yes" at bounding box center [577, 322] width 10 height 10
radio input "true"
radio input "false"
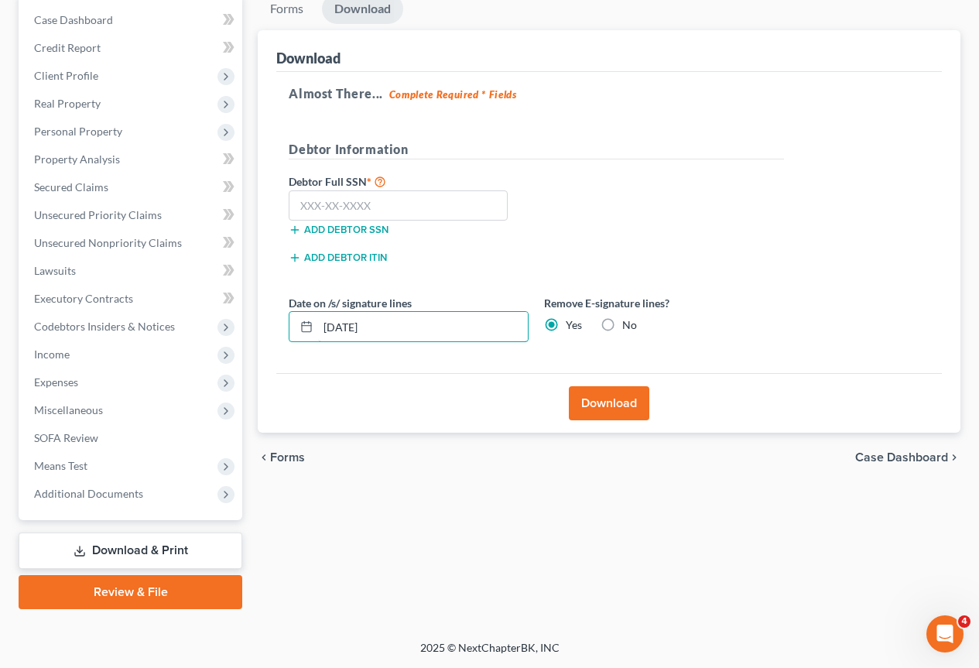
drag, startPoint x: 417, startPoint y: 328, endPoint x: 315, endPoint y: 308, distance: 104.1
click at [315, 308] on div "Date on /s/ signature lines 08/17/2025" at bounding box center [408, 318] width 255 height 47
click at [389, 194] on input "text" at bounding box center [398, 205] width 219 height 31
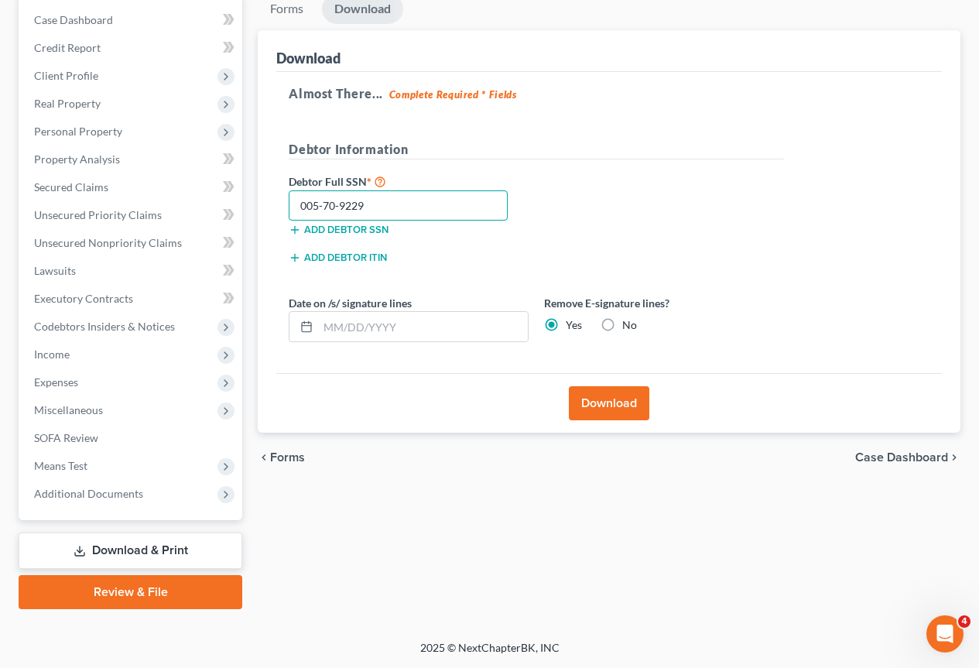
type input "005-70-9229"
click at [614, 395] on button "Download" at bounding box center [609, 403] width 80 height 34
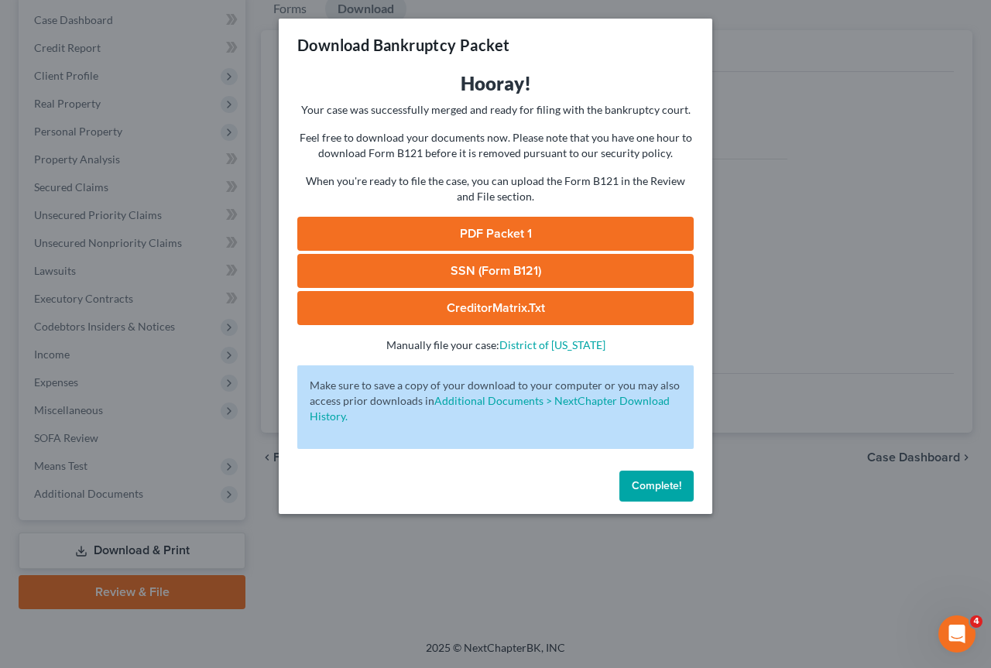
click at [495, 228] on link "PDF Packet 1" at bounding box center [495, 234] width 396 height 34
click at [482, 265] on link "SSN (Form B121)" at bounding box center [495, 271] width 396 height 34
